Goal: Find specific page/section: Find specific page/section

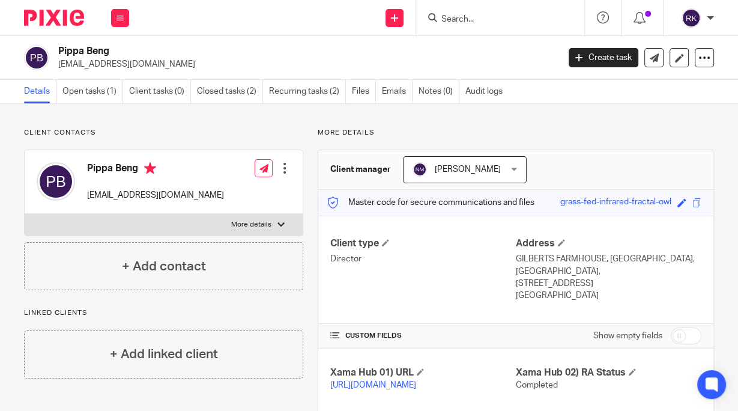
click at [478, 16] on input "Search" at bounding box center [494, 19] width 108 height 11
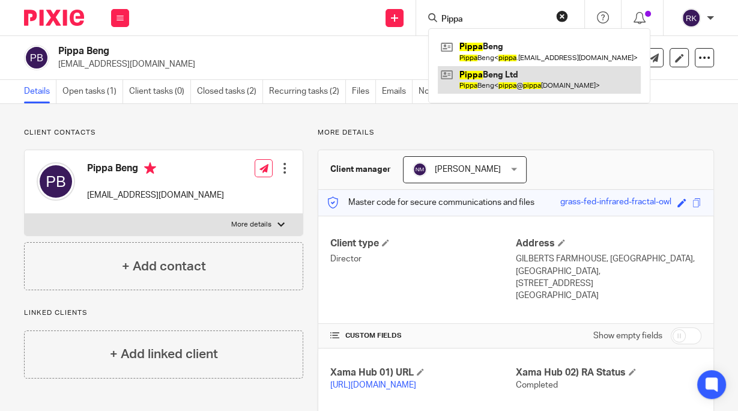
type input "Pippa"
click at [491, 79] on link at bounding box center [539, 80] width 203 height 28
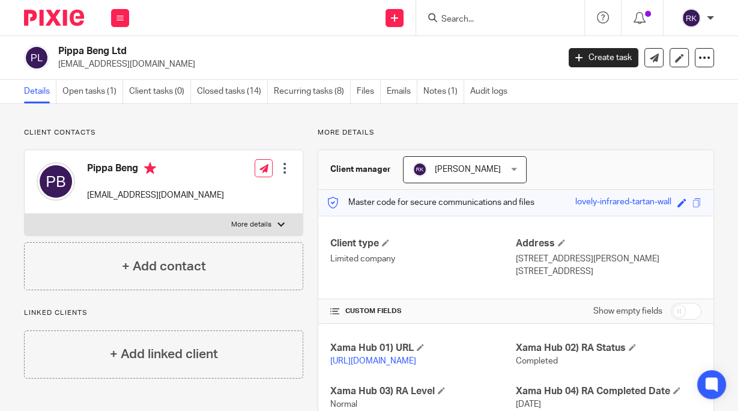
drag, startPoint x: 586, startPoint y: 272, endPoint x: 490, endPoint y: 252, distance: 98.7
click at [492, 253] on div "Client type Limited company Address [STREET_ADDRESS][PERSON_NAME] [STREET_ADDRE…" at bounding box center [515, 257] width 395 height 83
